Goal: Communication & Community: Answer question/provide support

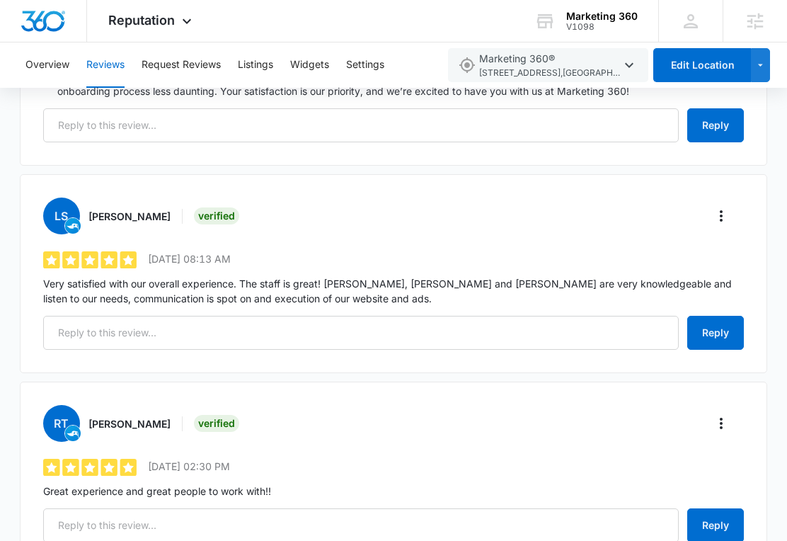
scroll to position [1092, 0]
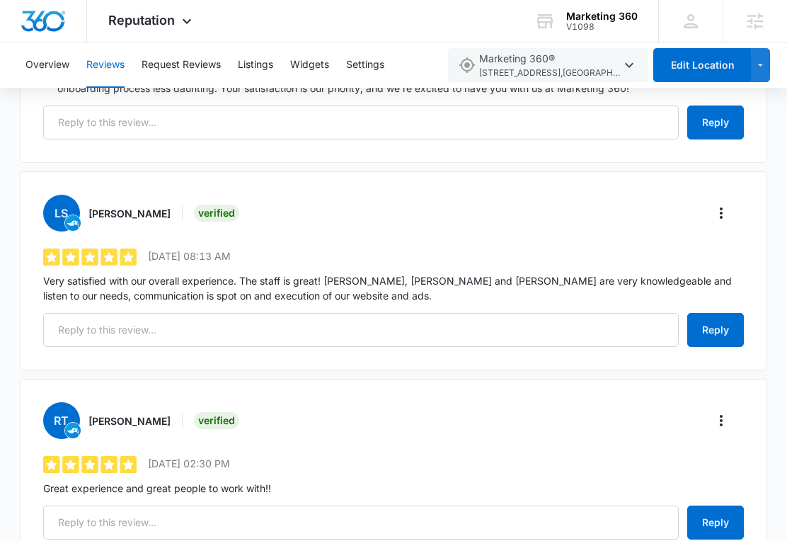
click at [137, 210] on h3 "[PERSON_NAME]" at bounding box center [129, 213] width 82 height 15
drag, startPoint x: 137, startPoint y: 208, endPoint x: 100, endPoint y: 209, distance: 37.5
click at [100, 209] on h3 "[PERSON_NAME]" at bounding box center [129, 213] width 82 height 15
copy h3 "[PERSON_NAME]"
click at [185, 285] on p "Very satisfied with our overall experience. The staff is great! [PERSON_NAME], …" at bounding box center [393, 288] width 701 height 30
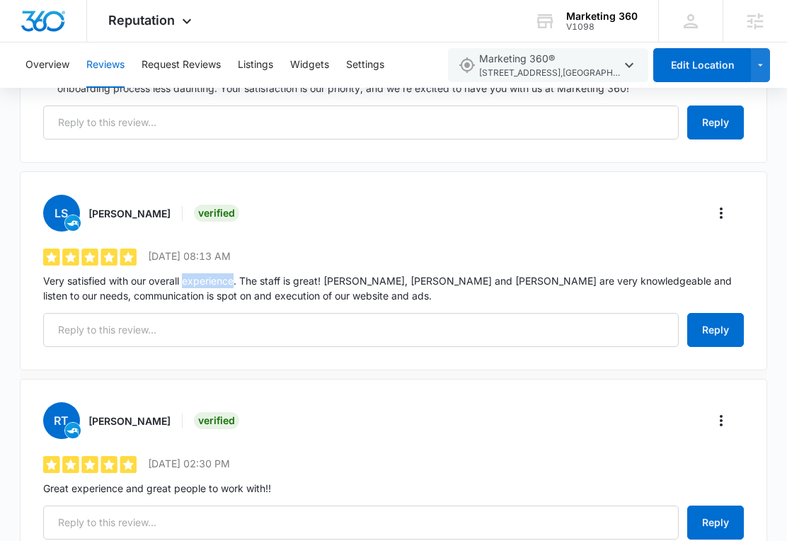
click at [185, 285] on p "Very satisfied with our overall experience. The staff is great! [PERSON_NAME], …" at bounding box center [393, 288] width 701 height 30
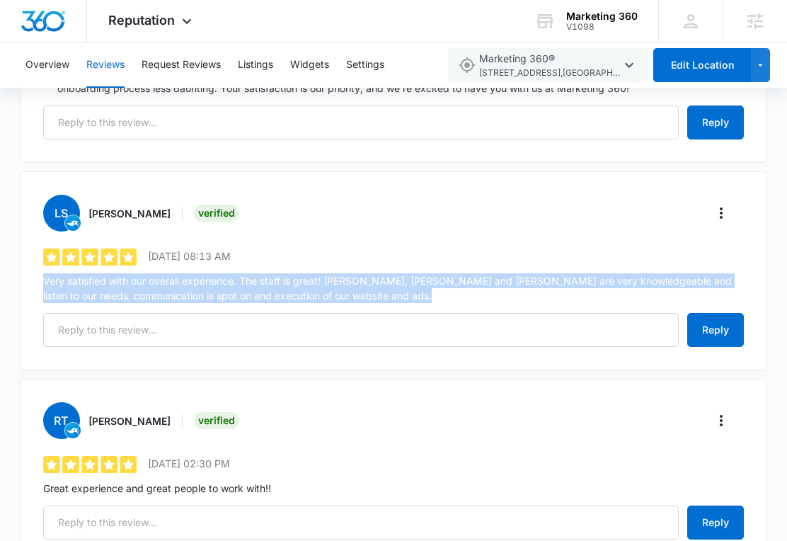
click at [185, 285] on p "Very satisfied with our overall experience. The staff is great! [PERSON_NAME], …" at bounding box center [393, 288] width 701 height 30
copy div "Very satisfied with our overall experience. The staff is great! [PERSON_NAME], …"
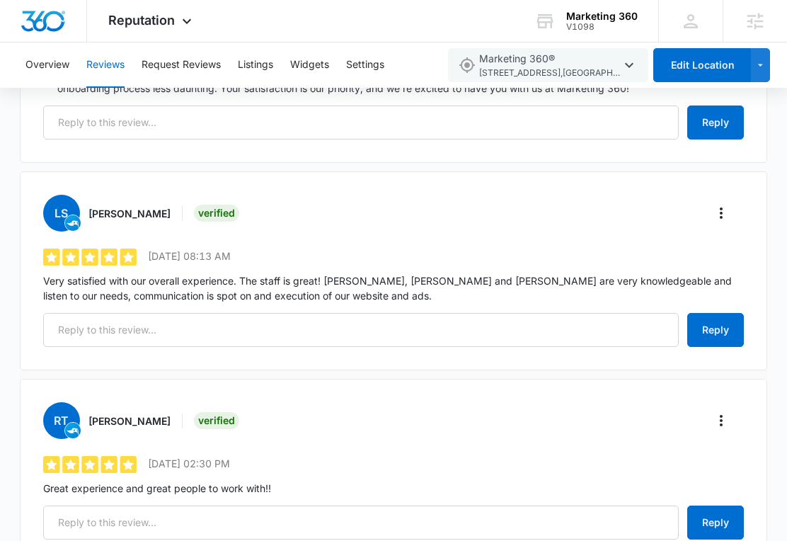
click at [268, 311] on div "LS [PERSON_NAME] Verified 5 out of 5 [DATE] 08:13 AM Very satisfied with our ov…" at bounding box center [393, 270] width 747 height 199
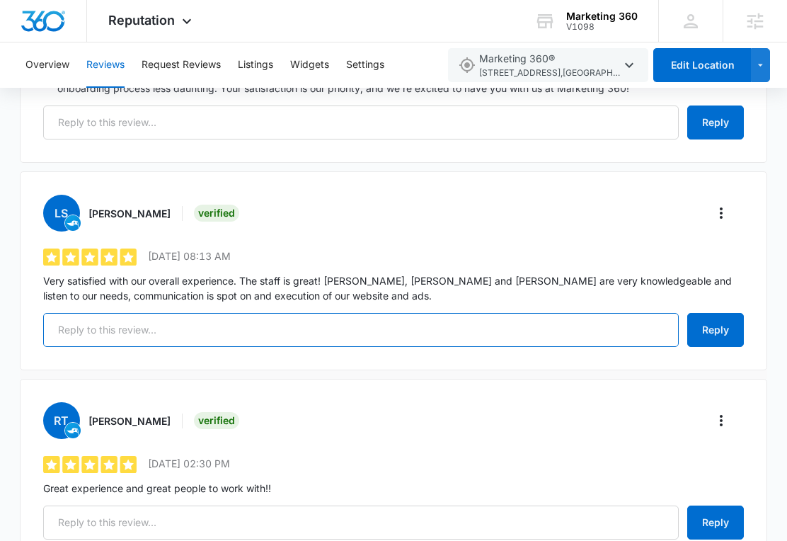
click at [268, 321] on input "text" at bounding box center [361, 330] width 636 height 34
paste input "Hi [PERSON_NAME], We truly appreciate your feedback! It’s fantastic to know tha…"
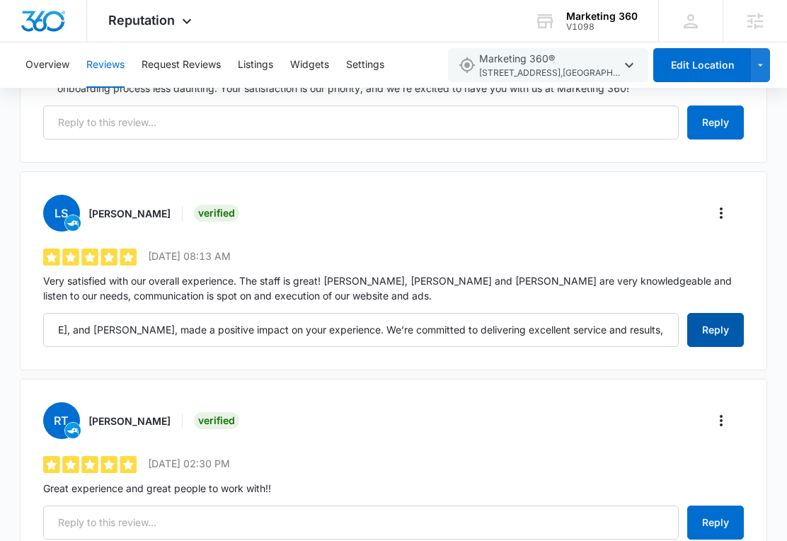
scroll to position [0, 0]
click at [721, 317] on button "Reply" at bounding box center [715, 330] width 57 height 34
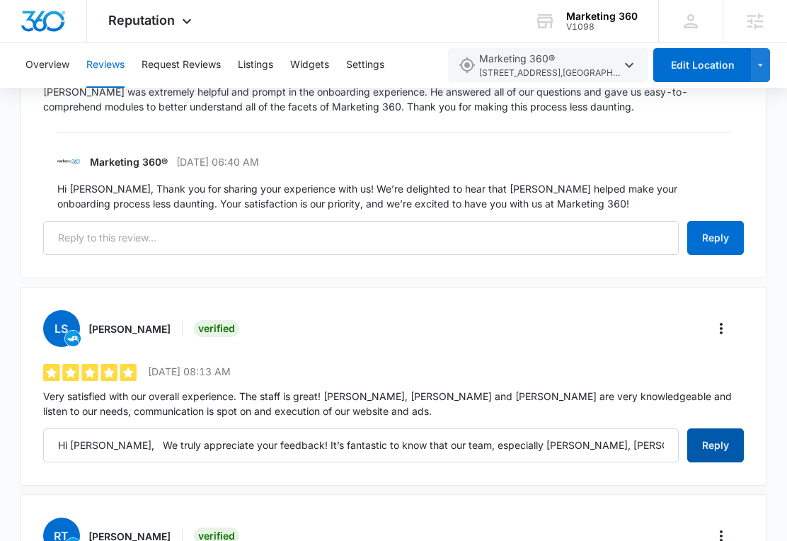
type input "Hi [PERSON_NAME], We truly appreciate your feedback! It’s fantastic to know tha…"
